Goal: Transaction & Acquisition: Purchase product/service

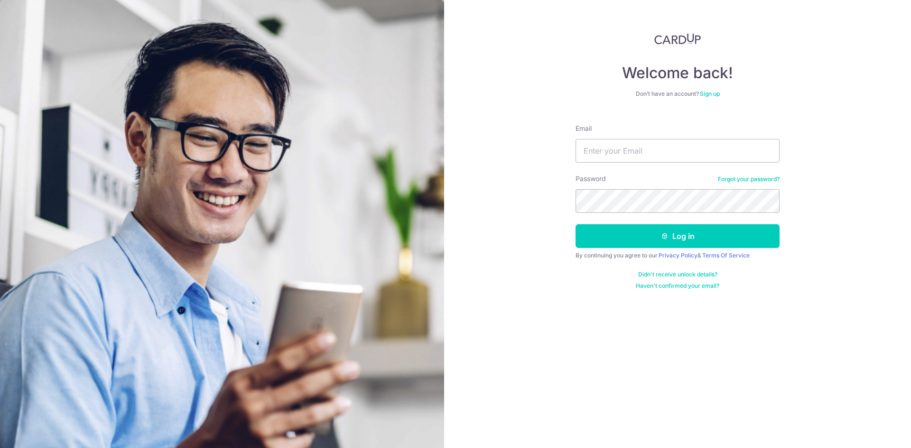
click at [621, 148] on input "Email" at bounding box center [678, 151] width 204 height 24
type input "[EMAIL_ADDRESS][DOMAIN_NAME]"
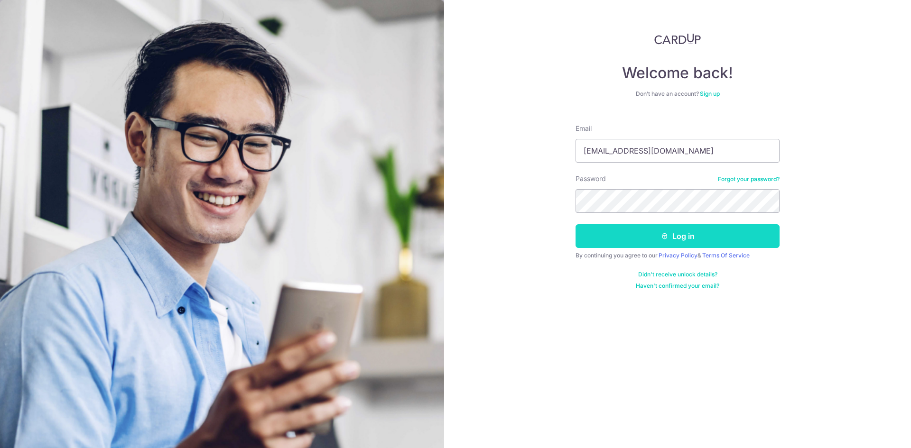
click at [621, 227] on button "Log in" at bounding box center [678, 236] width 204 height 24
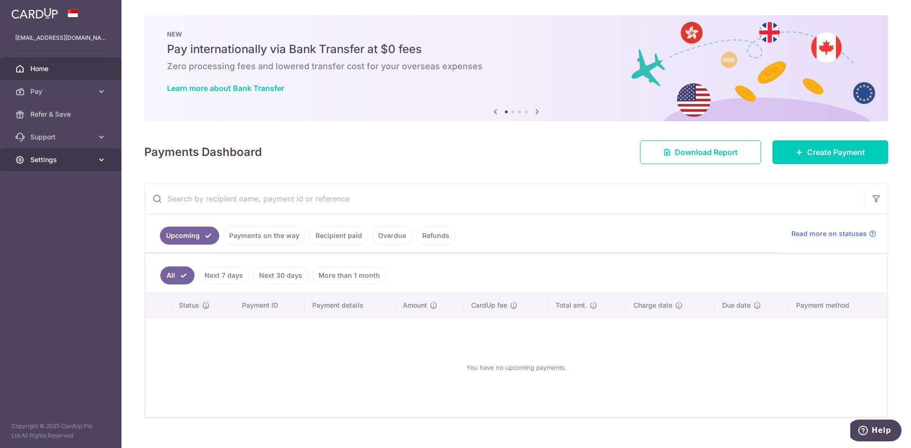
click at [53, 166] on link "Settings" at bounding box center [60, 160] width 121 height 23
click at [50, 183] on span "Account" at bounding box center [61, 182] width 63 height 9
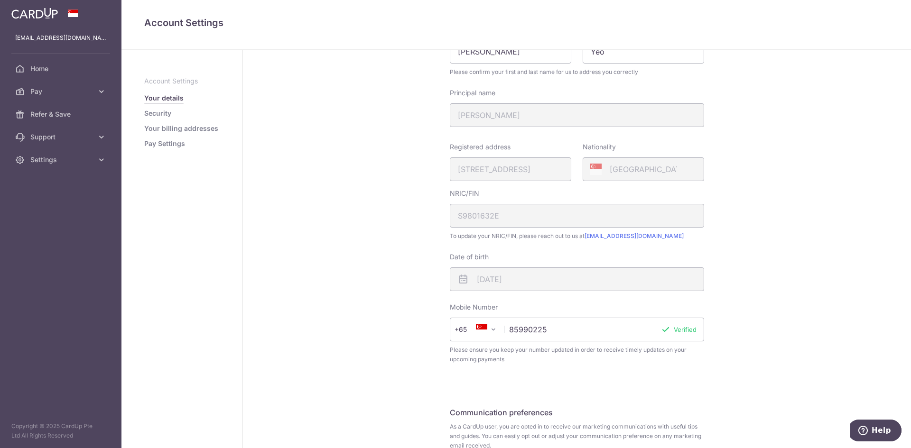
scroll to position [95, 0]
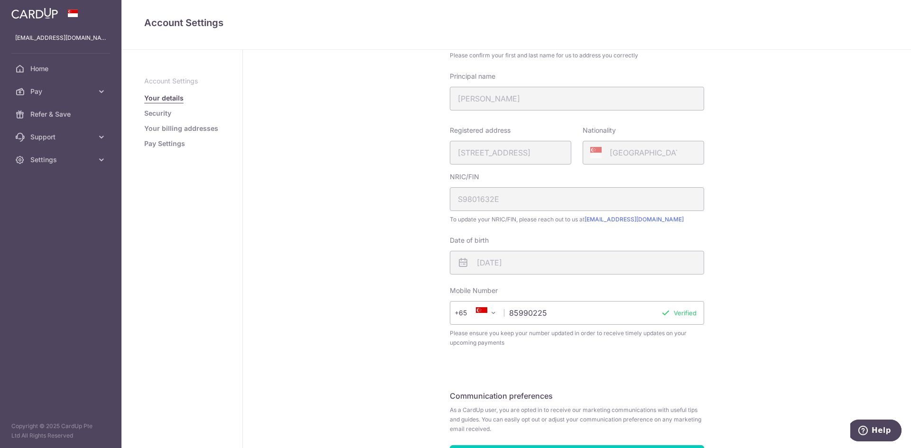
drag, startPoint x: 560, startPoint y: 316, endPoint x: 497, endPoint y: 320, distance: 62.8
click at [497, 320] on div "+376 +971 +93 +1268 +1264 +355 +374 +244 +0 +54 +1684 +43 +61 +297 +358 +994 +3…" at bounding box center [577, 313] width 254 height 24
click at [688, 308] on input "84984118" at bounding box center [577, 313] width 254 height 24
type input "84984118"
click at [682, 317] on button "Verify" at bounding box center [687, 312] width 19 height 9
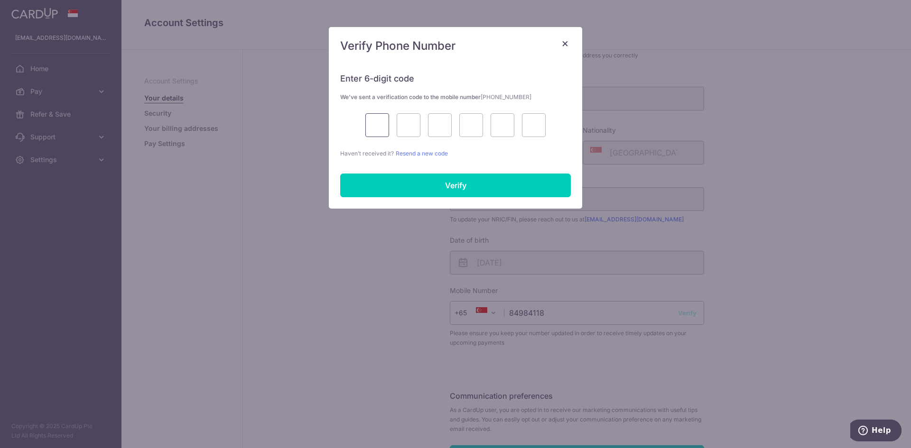
click at [382, 124] on input "text" at bounding box center [377, 125] width 24 height 24
click at [415, 124] on input "text" at bounding box center [409, 125] width 24 height 24
click at [385, 122] on input "text" at bounding box center [377, 125] width 24 height 24
click at [407, 122] on input "text" at bounding box center [409, 125] width 24 height 24
click at [379, 116] on input "text" at bounding box center [377, 125] width 24 height 24
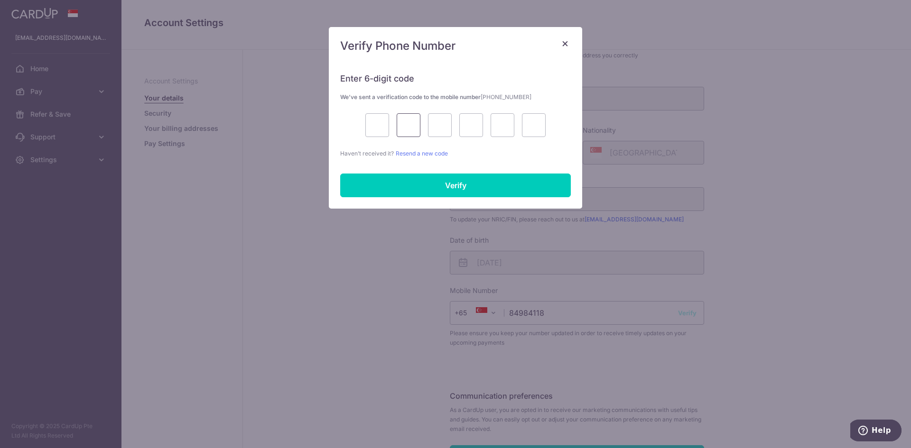
click at [407, 122] on input "text" at bounding box center [409, 125] width 24 height 24
drag, startPoint x: 433, startPoint y: 125, endPoint x: 455, endPoint y: 112, distance: 25.6
click at [433, 125] on input "text" at bounding box center [440, 125] width 24 height 24
click at [462, 110] on div "Enter 6-digit code We’ve sent a verification code to the mobile number +6584984…" at bounding box center [455, 110] width 231 height 97
click at [483, 119] on div at bounding box center [455, 125] width 231 height 24
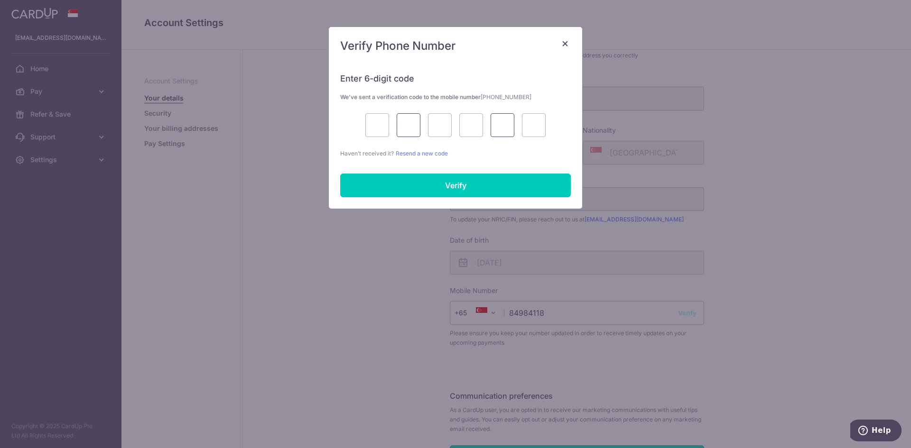
drag, startPoint x: 493, startPoint y: 119, endPoint x: 407, endPoint y: 131, distance: 86.2
click at [492, 119] on input "text" at bounding box center [503, 125] width 24 height 24
click at [381, 131] on input "text" at bounding box center [377, 125] width 24 height 24
click at [459, 142] on div "Enter 6-digit code We’ve sent a verification code to the mobile number +6584984…" at bounding box center [455, 110] width 231 height 97
click at [422, 153] on link "Resend a new code" at bounding box center [422, 153] width 52 height 7
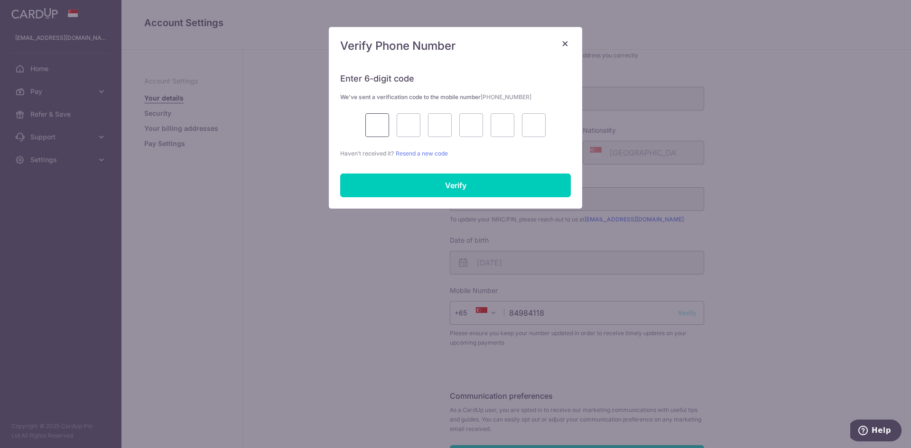
click at [371, 132] on input "text" at bounding box center [377, 125] width 24 height 24
type input "5"
type input "8"
type input "3"
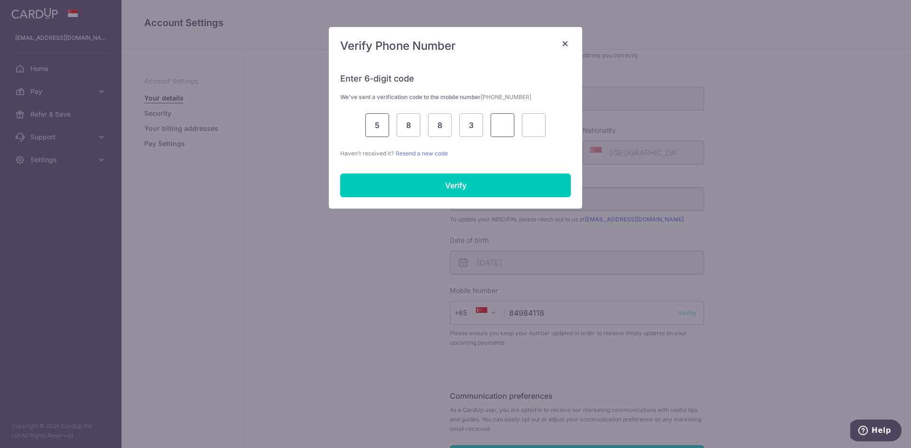
type input "7"
type input "9"
click at [393, 212] on div "× Verify Phone Number Enter 6-digit code We’ve sent a verification code to the …" at bounding box center [455, 224] width 911 height 448
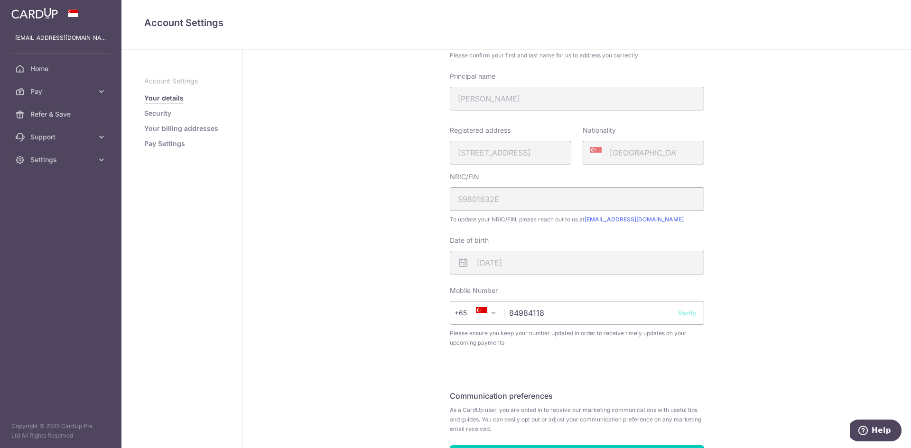
click at [405, 197] on div "My Details First name Constance Last name Yeo Please confirm your first and las…" at bounding box center [577, 234] width 668 height 559
click at [709, 304] on div "My Details First name Constance Last name Yeo Please confirm your first and las…" at bounding box center [577, 234] width 668 height 559
click at [674, 317] on input "84984118" at bounding box center [577, 313] width 254 height 24
click at [606, 317] on input "84984118" at bounding box center [577, 313] width 254 height 24
click at [651, 344] on span "Please ensure you keep your number updated in order to receive timely updates o…" at bounding box center [577, 338] width 254 height 19
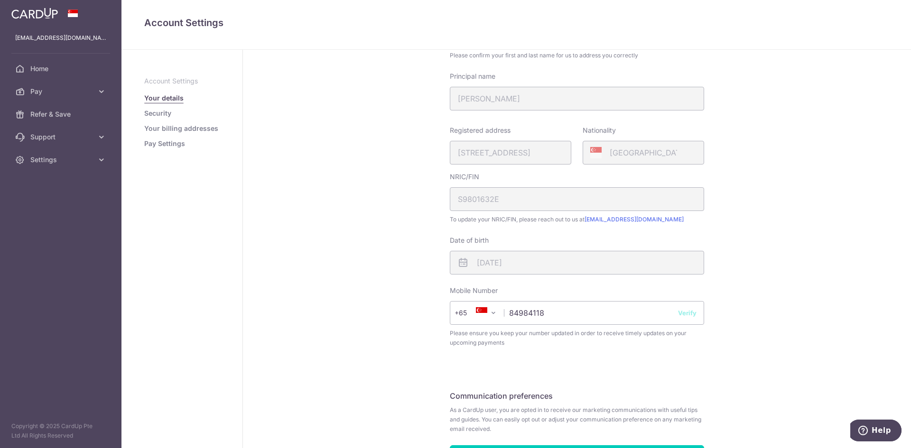
click at [686, 311] on button "Verify" at bounding box center [687, 312] width 19 height 9
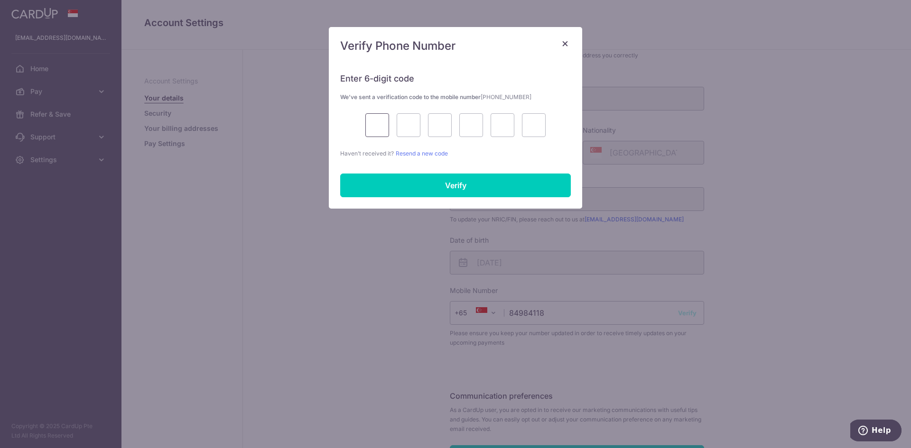
click at [389, 125] on input "text" at bounding box center [377, 125] width 24 height 24
click at [490, 144] on div "Enter 6-digit code We’ve sent a verification code to the mobile number +6584984…" at bounding box center [455, 110] width 231 height 97
click at [418, 153] on link "Resend a new code" at bounding box center [422, 153] width 52 height 7
click at [388, 125] on input "text" at bounding box center [377, 125] width 24 height 24
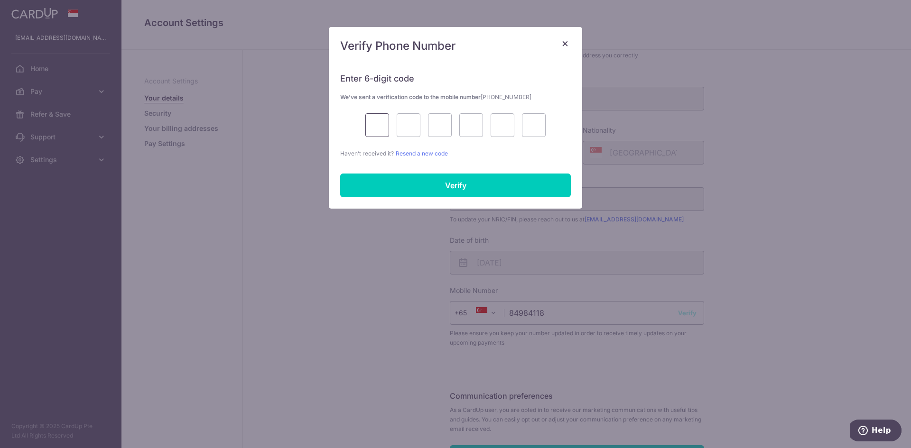
type input "5"
type input "8"
type input "3"
type input "7"
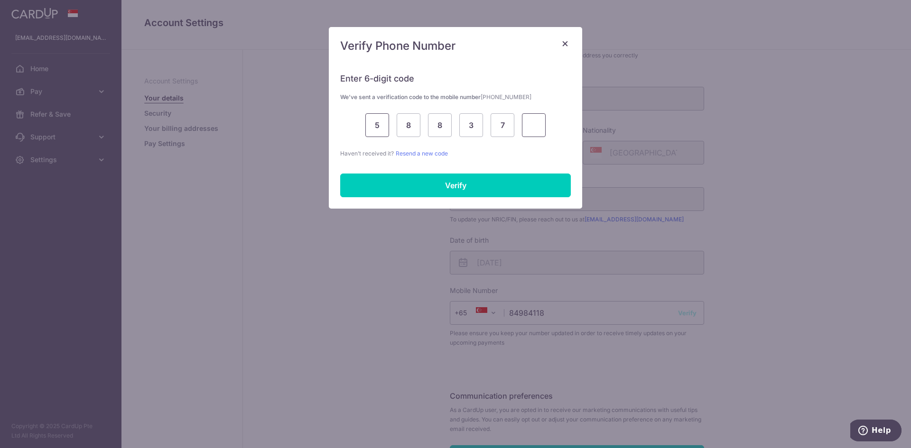
type input "9"
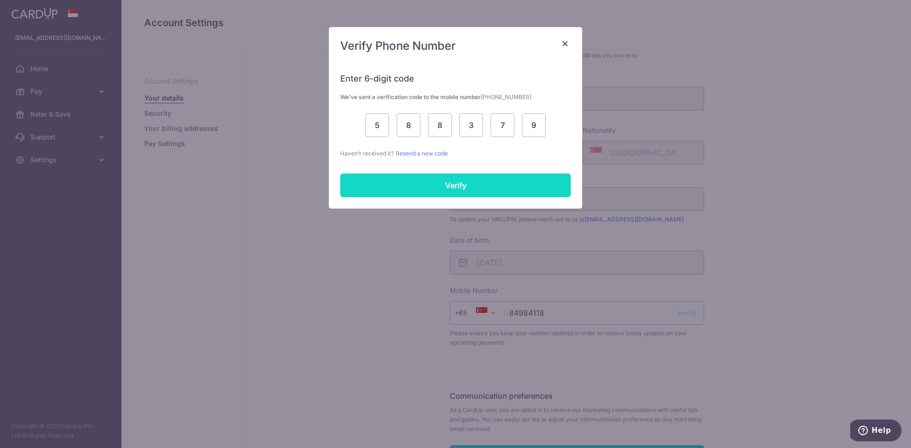
click at [399, 187] on input "Verify" at bounding box center [455, 186] width 231 height 24
click at [458, 187] on input "Verify" at bounding box center [455, 186] width 231 height 24
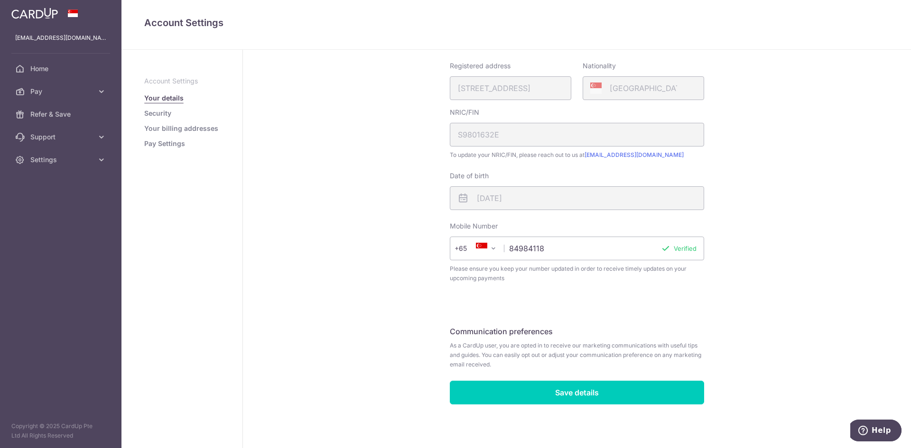
scroll to position [160, 0]
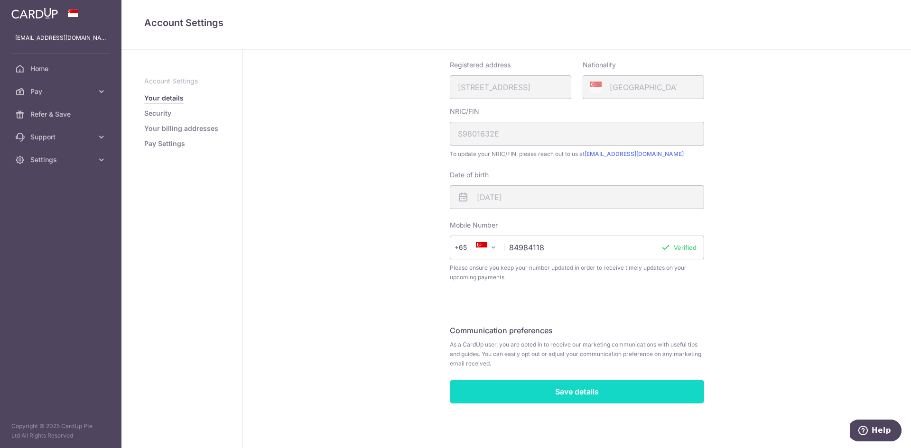
click at [522, 392] on input "Save details" at bounding box center [577, 392] width 254 height 24
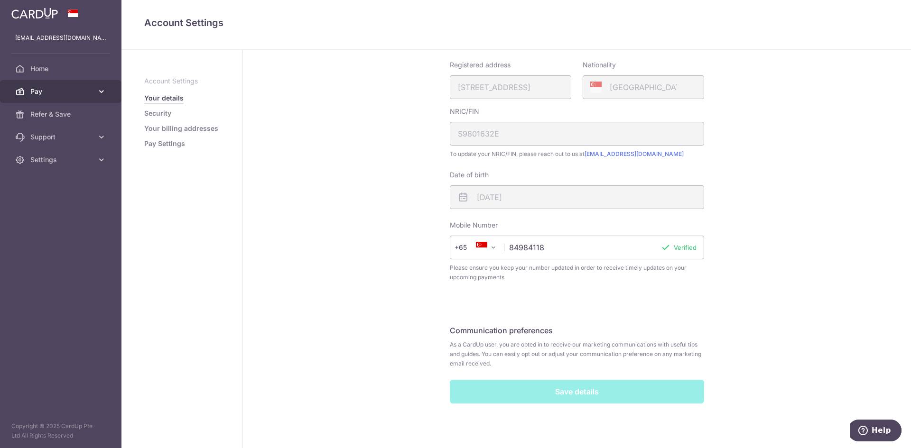
click at [72, 90] on span "Pay" at bounding box center [61, 91] width 63 height 9
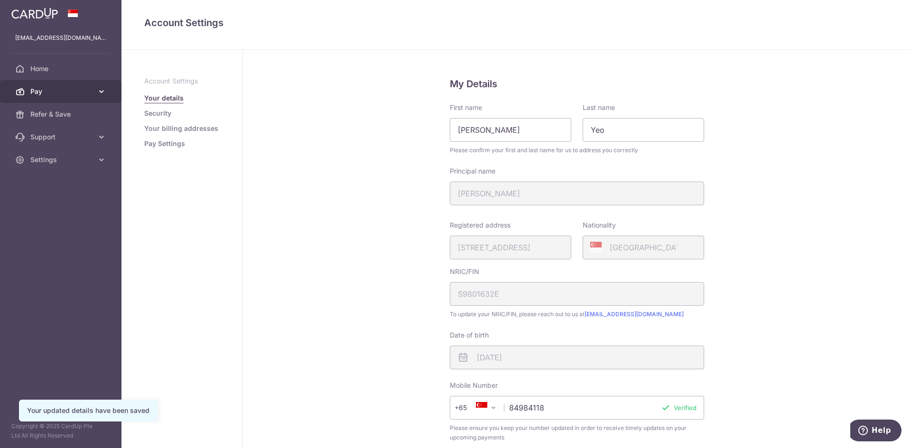
click at [87, 90] on span "Pay" at bounding box center [61, 91] width 63 height 9
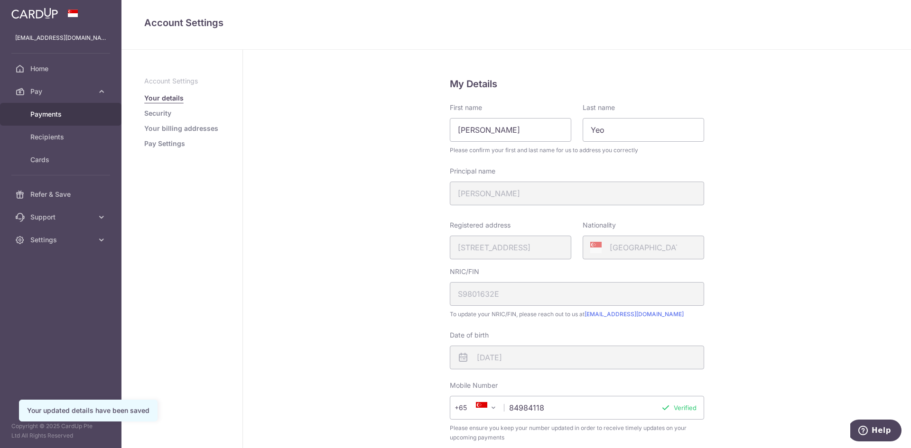
click at [85, 112] on span "Payments" at bounding box center [61, 114] width 63 height 9
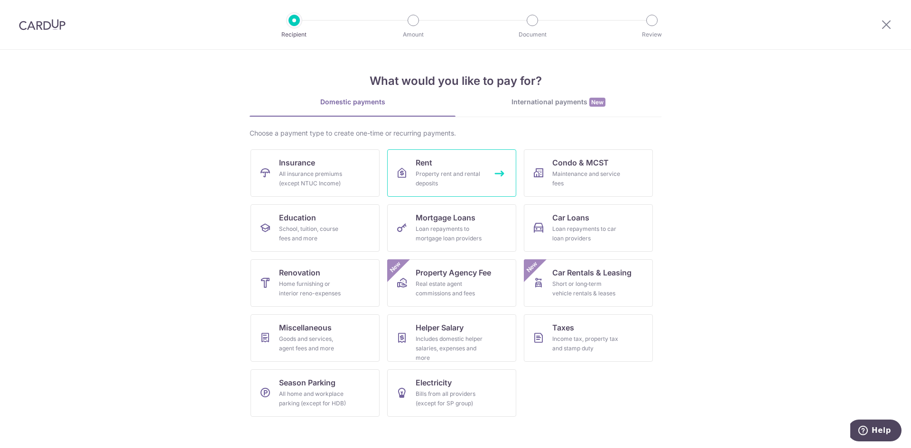
click at [398, 168] on icon at bounding box center [401, 173] width 11 height 11
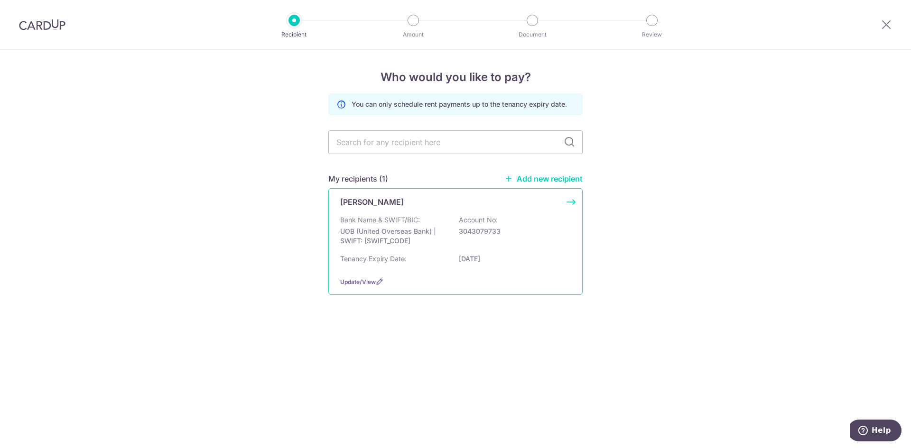
click at [373, 223] on p "Bank Name & SWIFT/BIC:" at bounding box center [380, 219] width 80 height 9
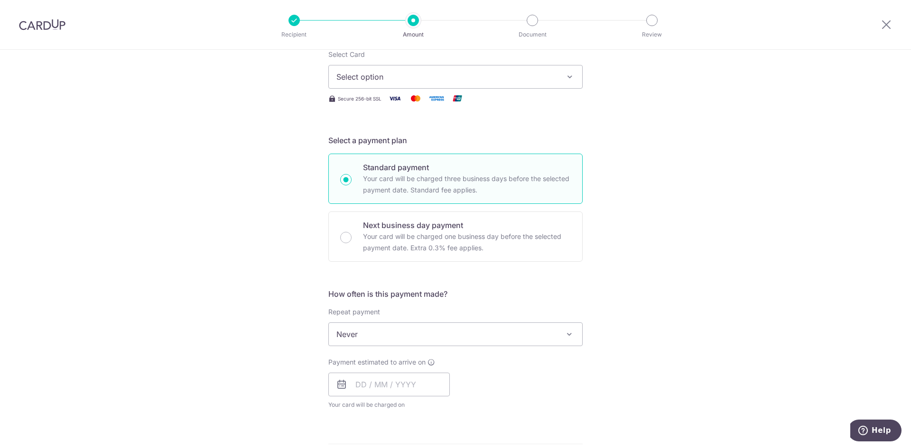
scroll to position [142, 0]
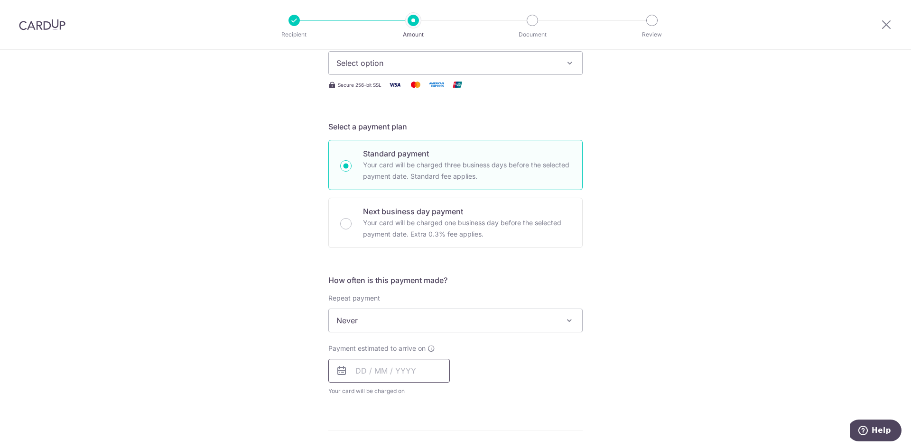
click at [407, 367] on input "text" at bounding box center [388, 371] width 121 height 24
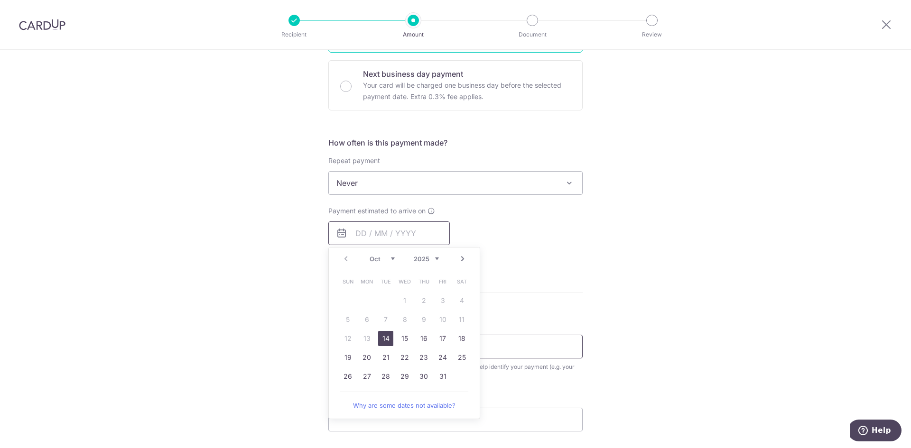
scroll to position [285, 0]
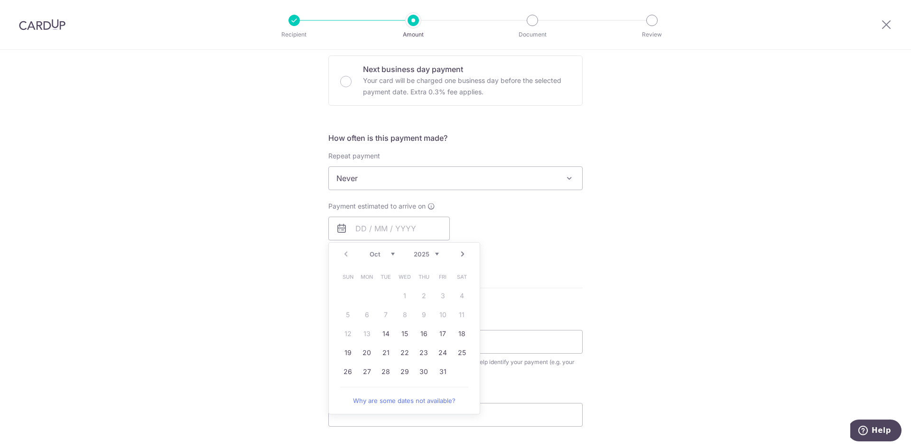
click at [618, 289] on div "Tell us more about your payment Enter payment amount SGD Select Card Select opt…" at bounding box center [455, 194] width 911 height 858
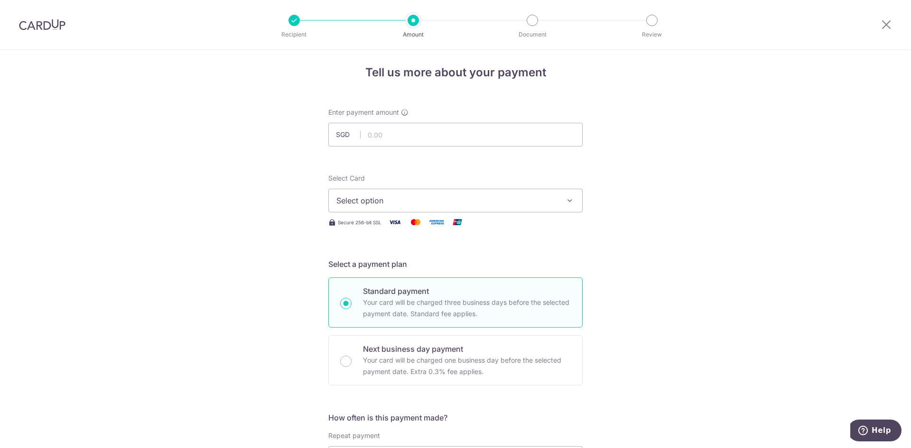
scroll to position [0, 0]
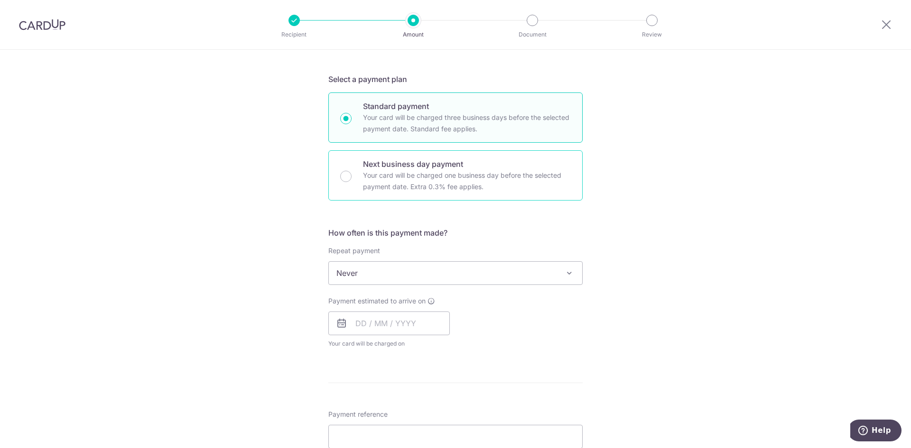
click at [431, 169] on p "Next business day payment" at bounding box center [467, 164] width 208 height 11
click at [352, 171] on input "Next business day payment Your card will be charged one business day before the…" at bounding box center [345, 176] width 11 height 11
radio input "false"
radio input "true"
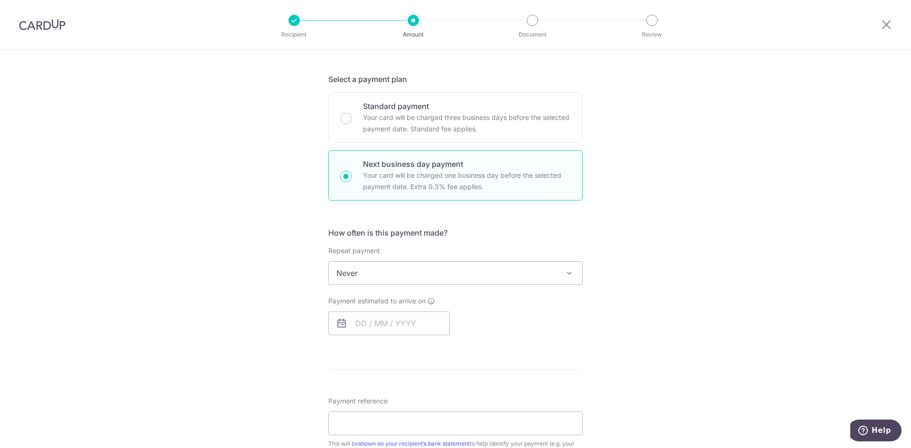
scroll to position [237, 0]
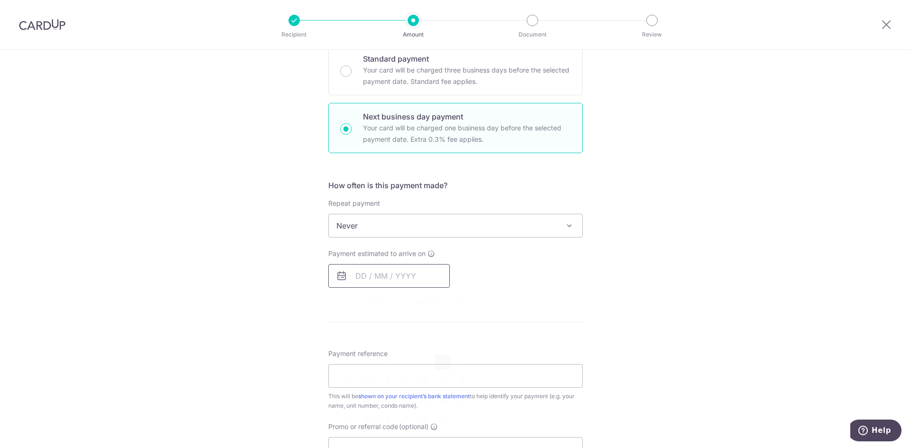
click at [405, 278] on input "text" at bounding box center [388, 276] width 121 height 24
click at [454, 360] on link "11" at bounding box center [461, 362] width 15 height 15
type input "[DATE]"
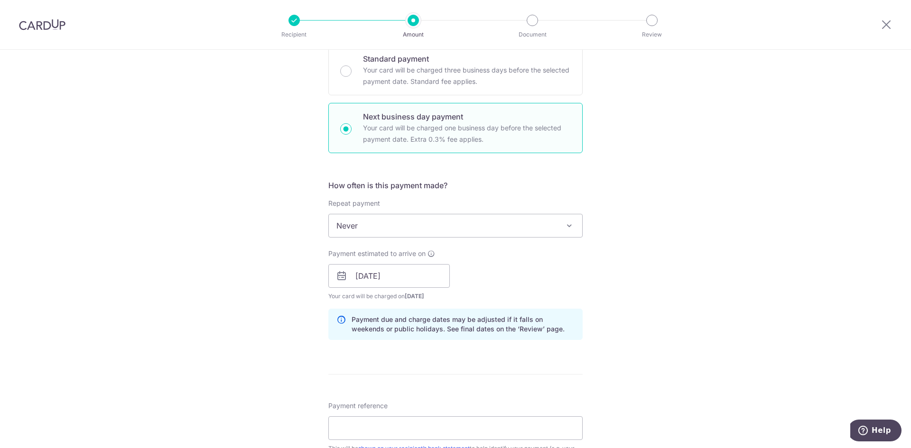
click at [436, 138] on p "Your card will be charged one business day before the selected payment date. Ex…" at bounding box center [467, 133] width 208 height 23
click at [352, 135] on input "Next business day payment Your card will be charged one business day before the…" at bounding box center [345, 128] width 11 height 11
radio input "true"
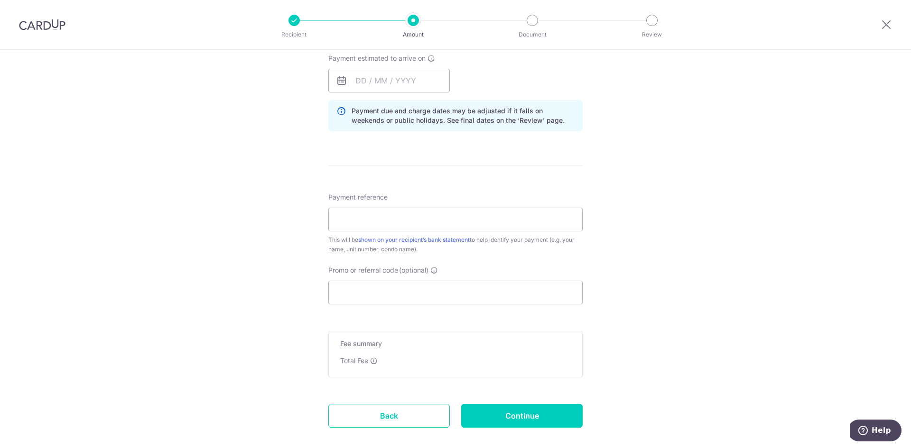
scroll to position [475, 0]
